Goal: Communication & Community: Answer question/provide support

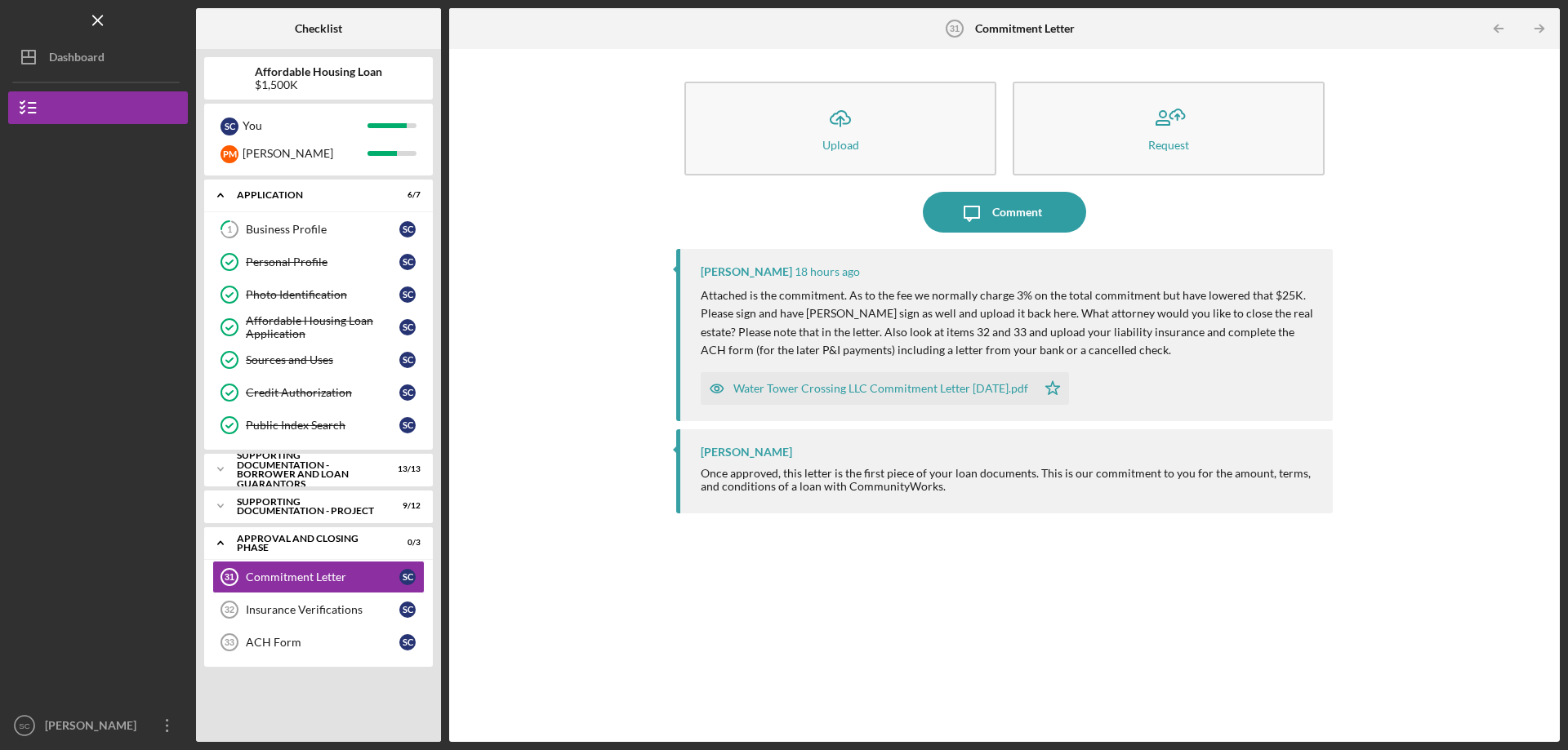
click at [860, 391] on div "Water Tower Crossing LLC Commitment Letter [DATE].pdf" at bounding box center [880, 388] width 295 height 13
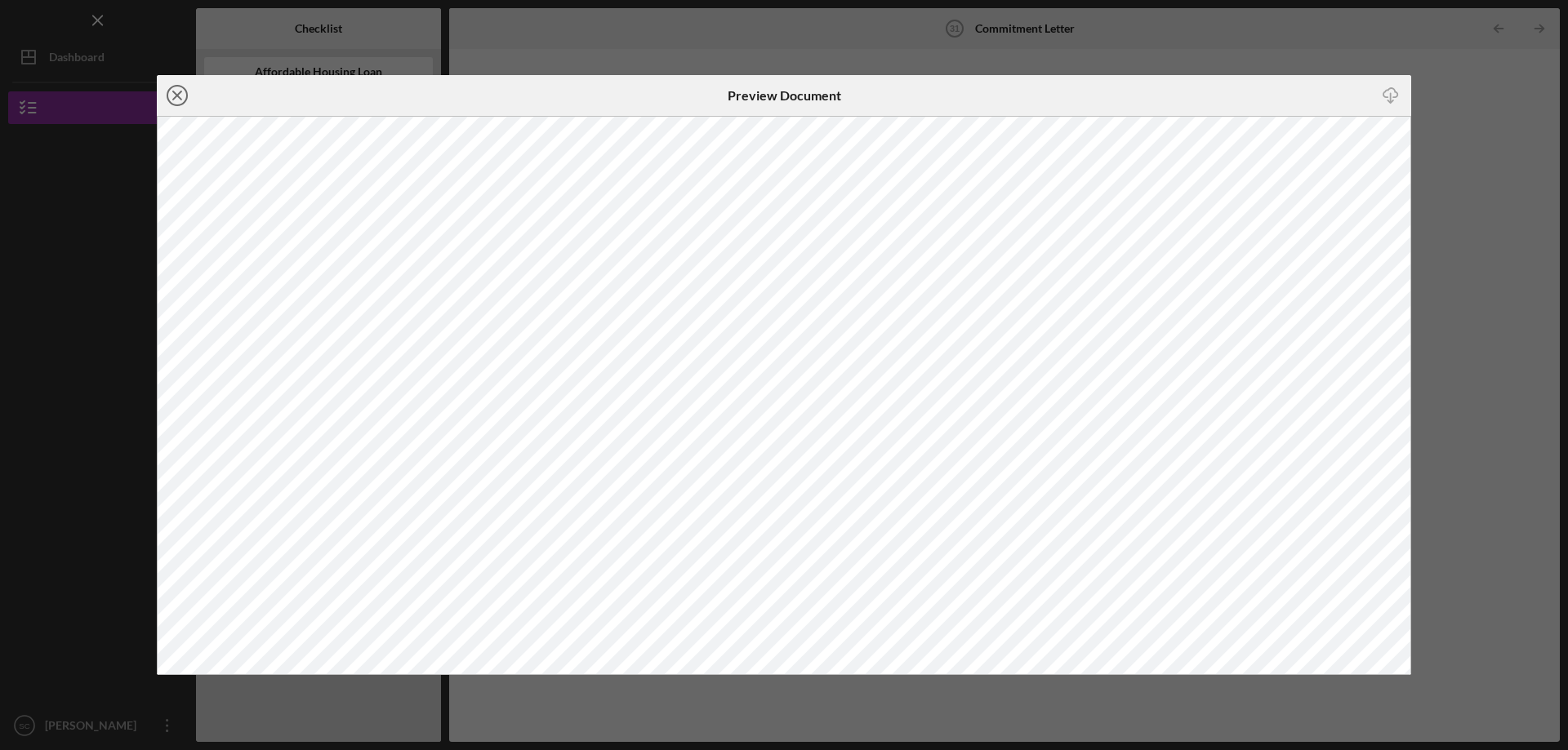
click at [176, 91] on icon "Icon/Close" at bounding box center [177, 95] width 41 height 41
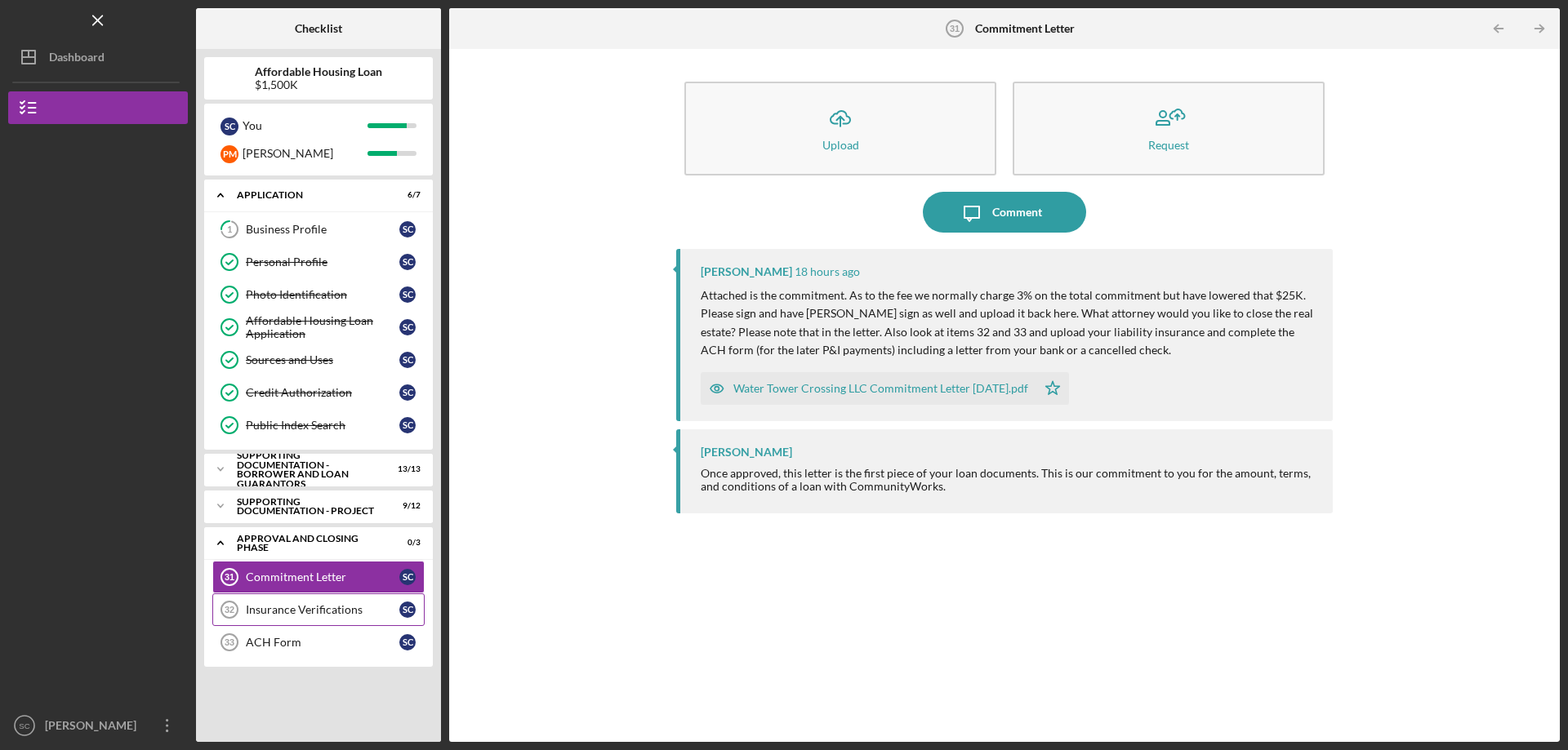
click at [278, 615] on div "Insurance Verifications" at bounding box center [323, 609] width 154 height 13
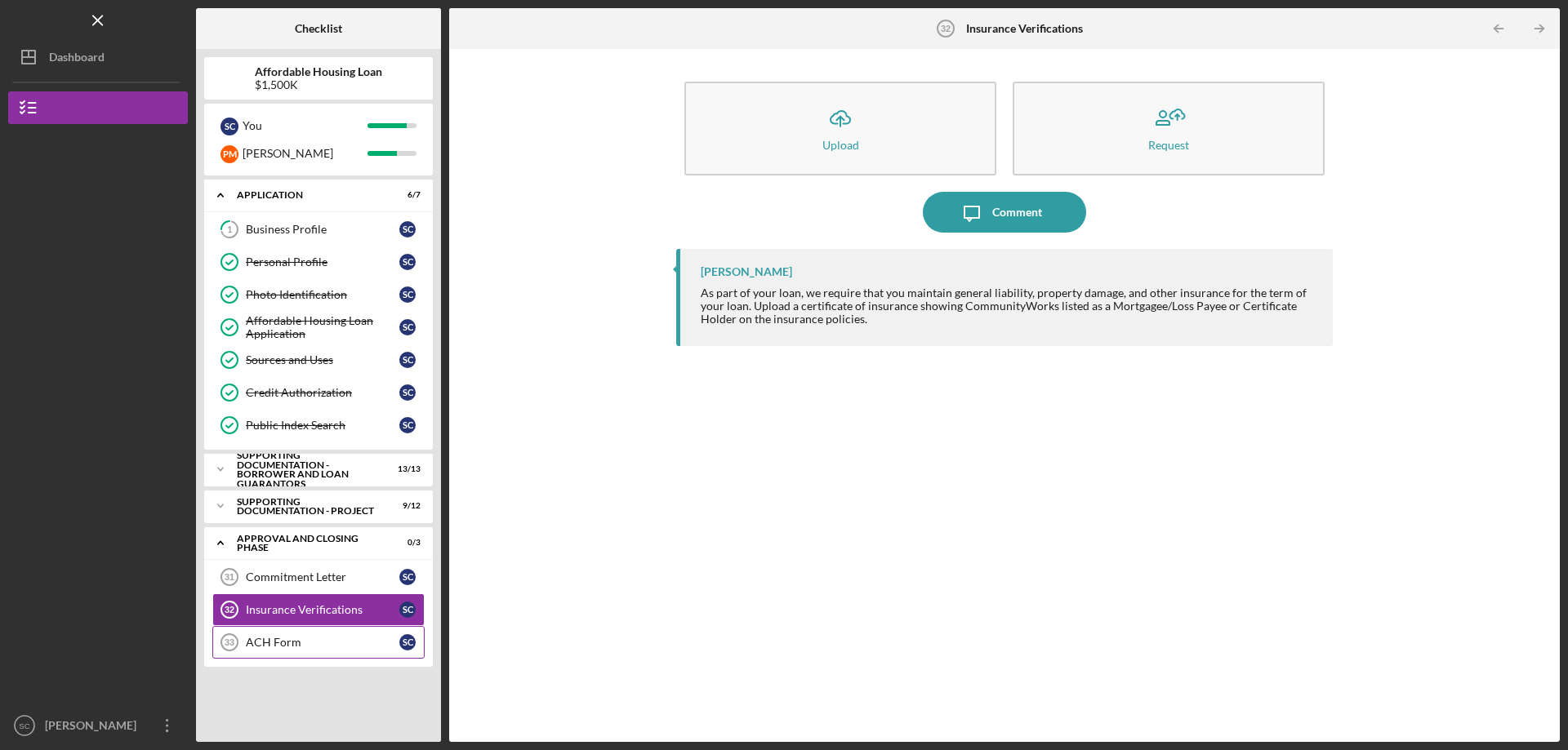
click at [274, 640] on div "ACH Form" at bounding box center [323, 641] width 154 height 13
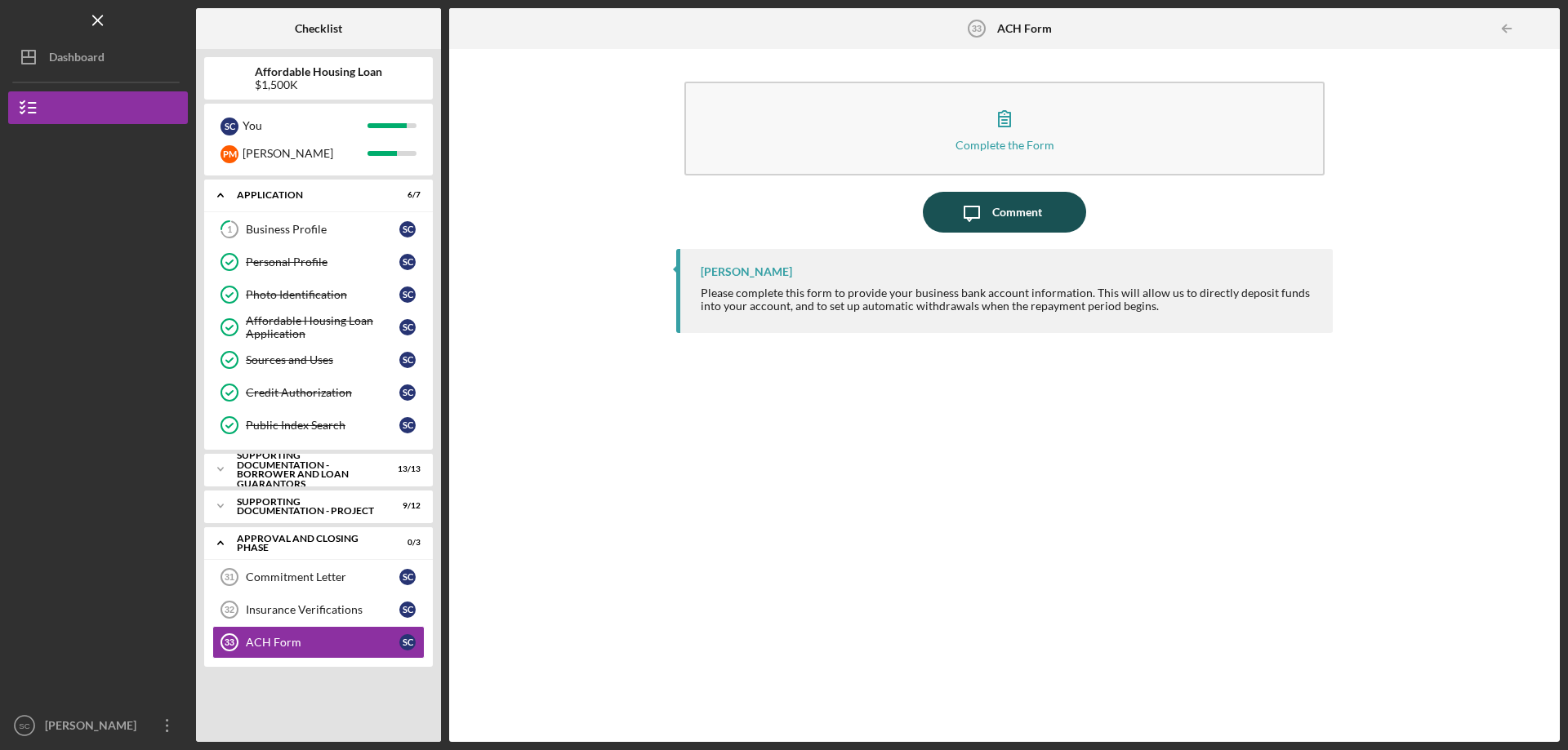
click at [1002, 215] on div "Comment" at bounding box center [1017, 212] width 50 height 41
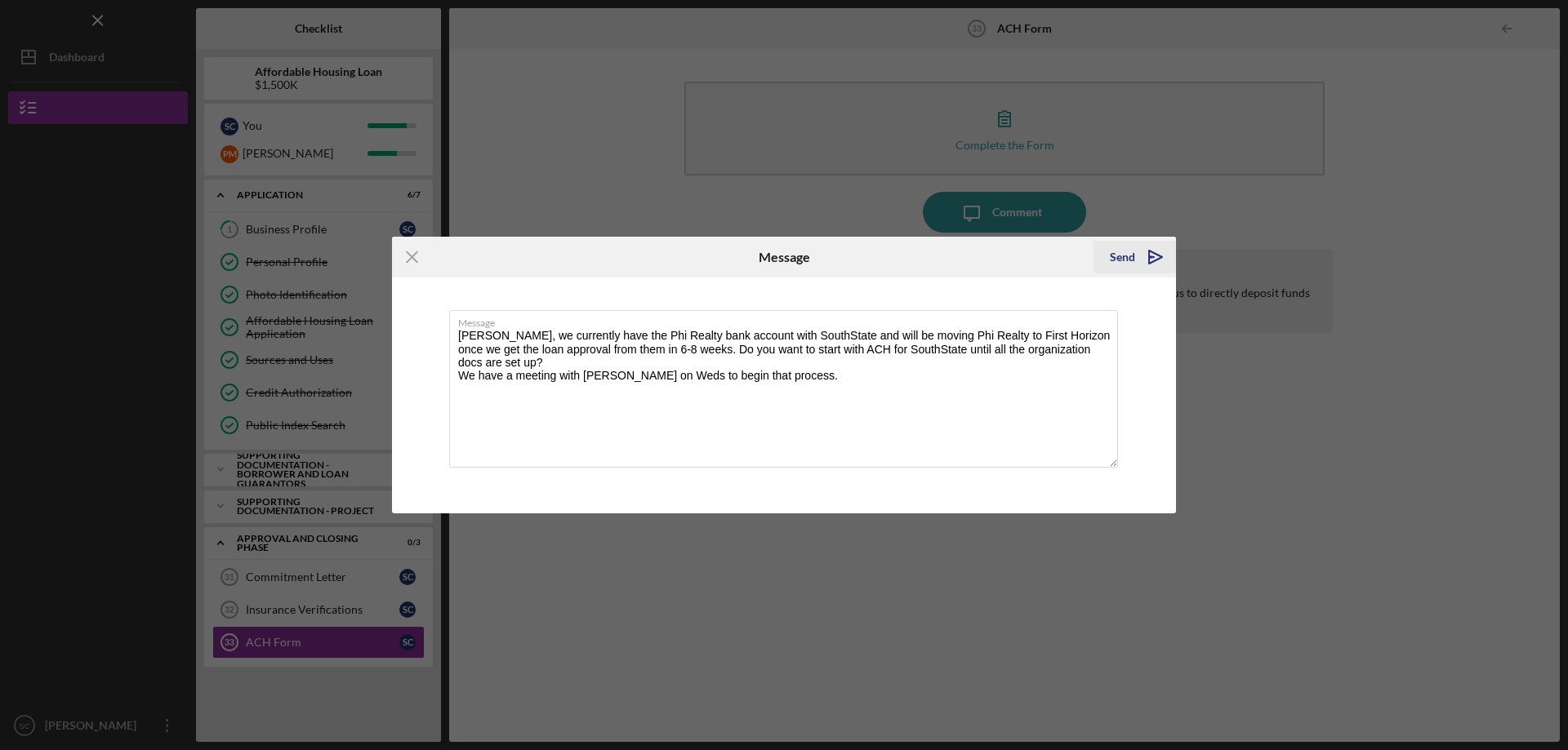
type textarea "[PERSON_NAME], we currently have the Phi Realty bank account with SouthState an…"
click at [1150, 257] on polygon "submit" at bounding box center [1151, 257] width 5 height 2
